Goal: Task Accomplishment & Management: Manage account settings

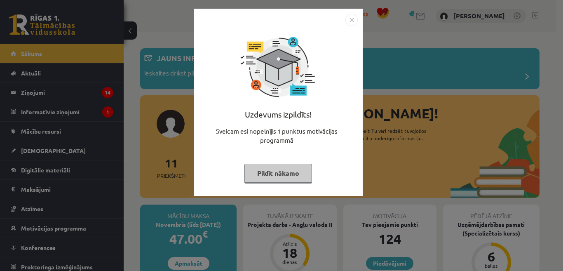
click at [277, 173] on button "Pildīt nākamo" at bounding box center [278, 173] width 68 height 19
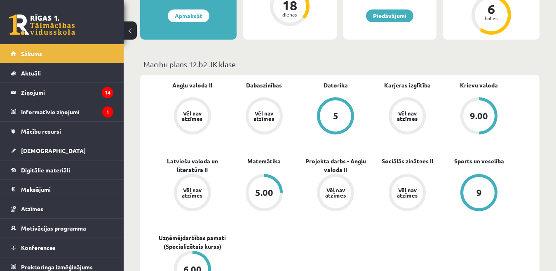
scroll to position [124, 0]
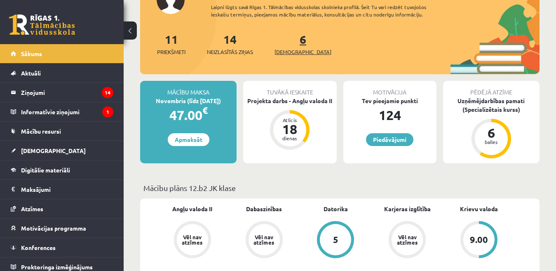
click at [287, 52] on span "[DEMOGRAPHIC_DATA]" at bounding box center [302, 52] width 57 height 8
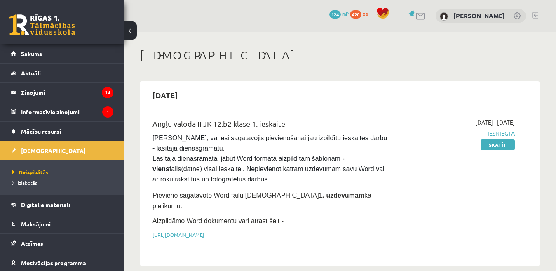
click at [536, 15] on link at bounding box center [535, 15] width 6 height 7
